Goal: Information Seeking & Learning: Compare options

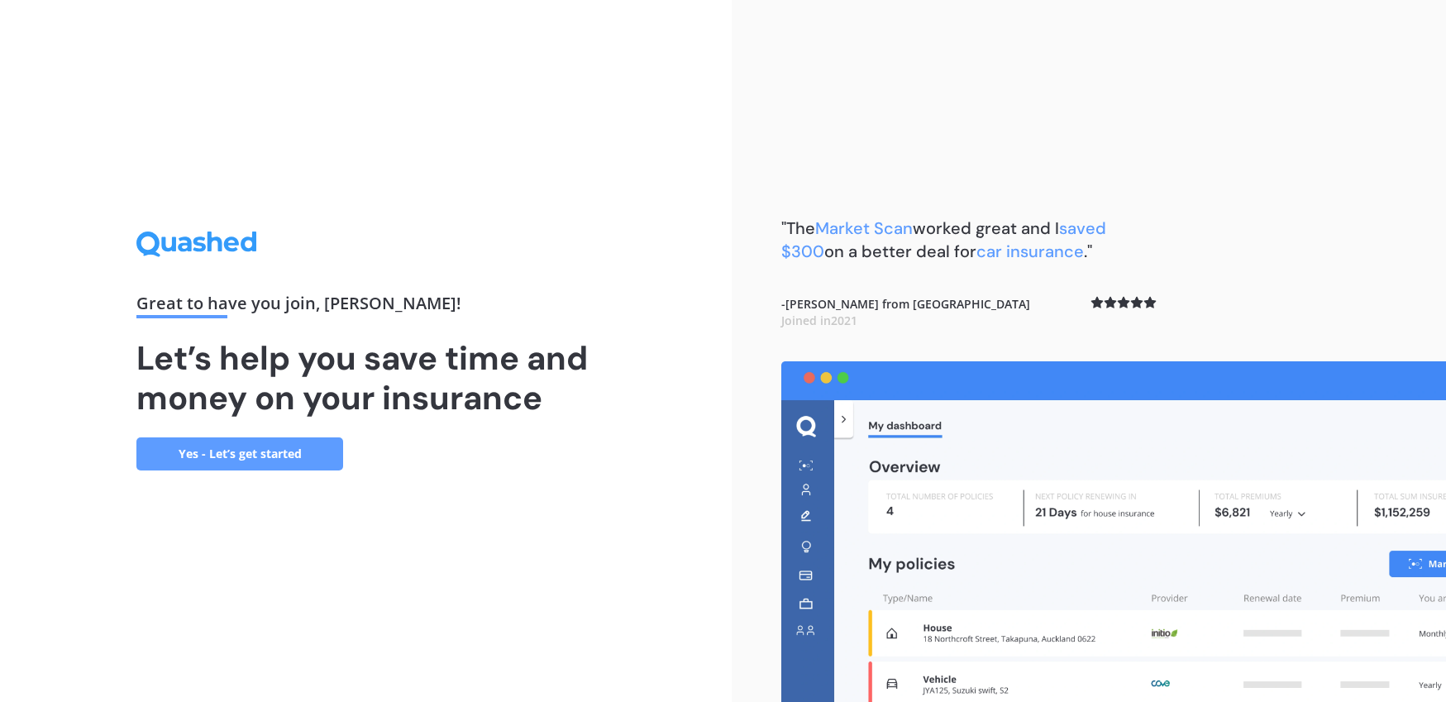
click at [264, 461] on link "Yes - Let’s get started" at bounding box center [239, 453] width 207 height 33
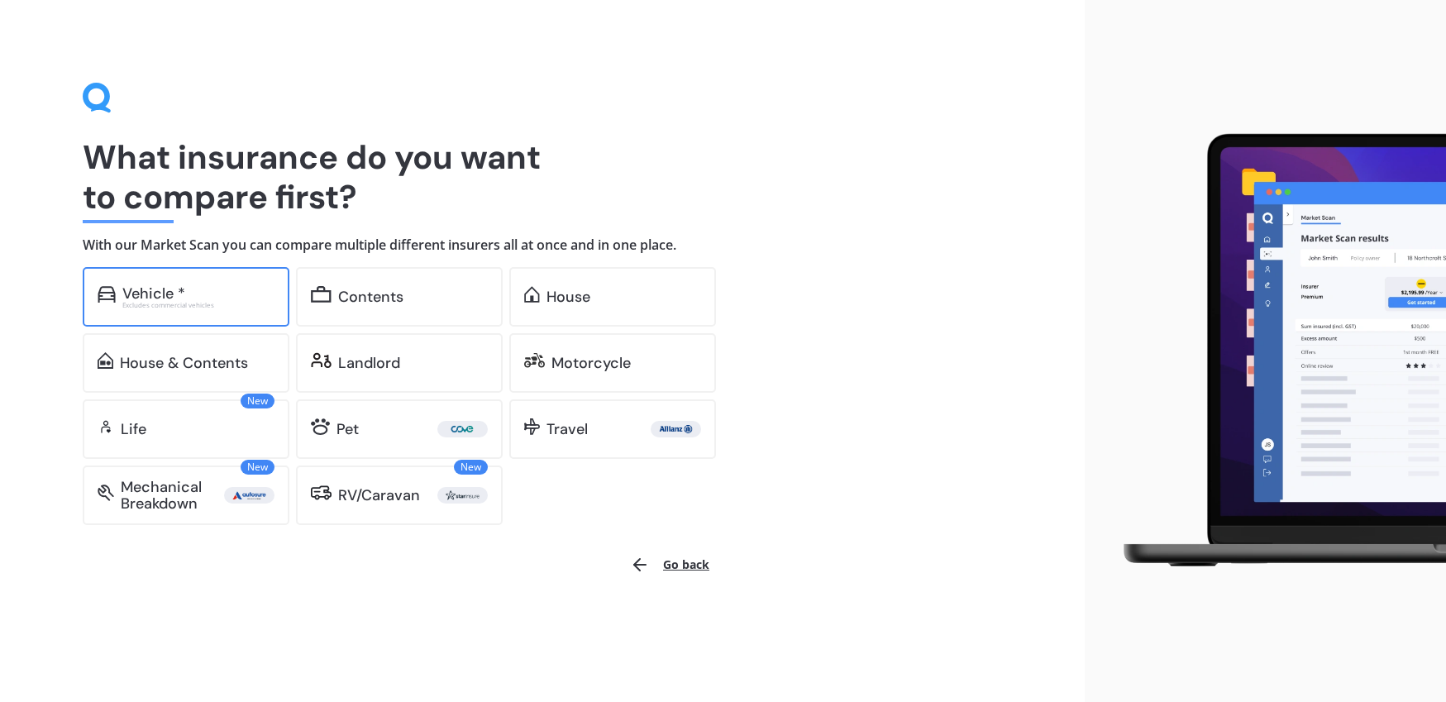
click at [201, 302] on div "Excludes commercial vehicles" at bounding box center [198, 305] width 152 height 7
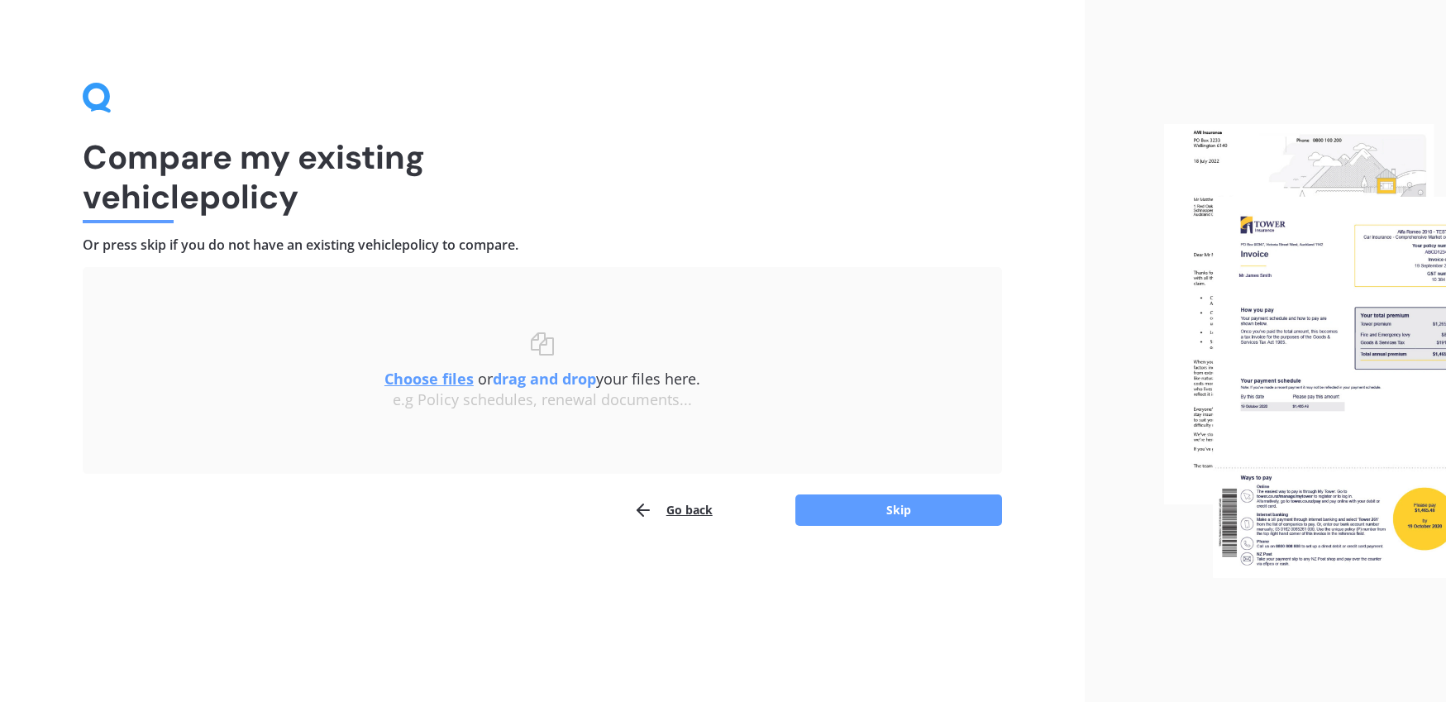
click at [670, 513] on button "Go back" at bounding box center [672, 510] width 79 height 33
